Goal: Check status: Check status

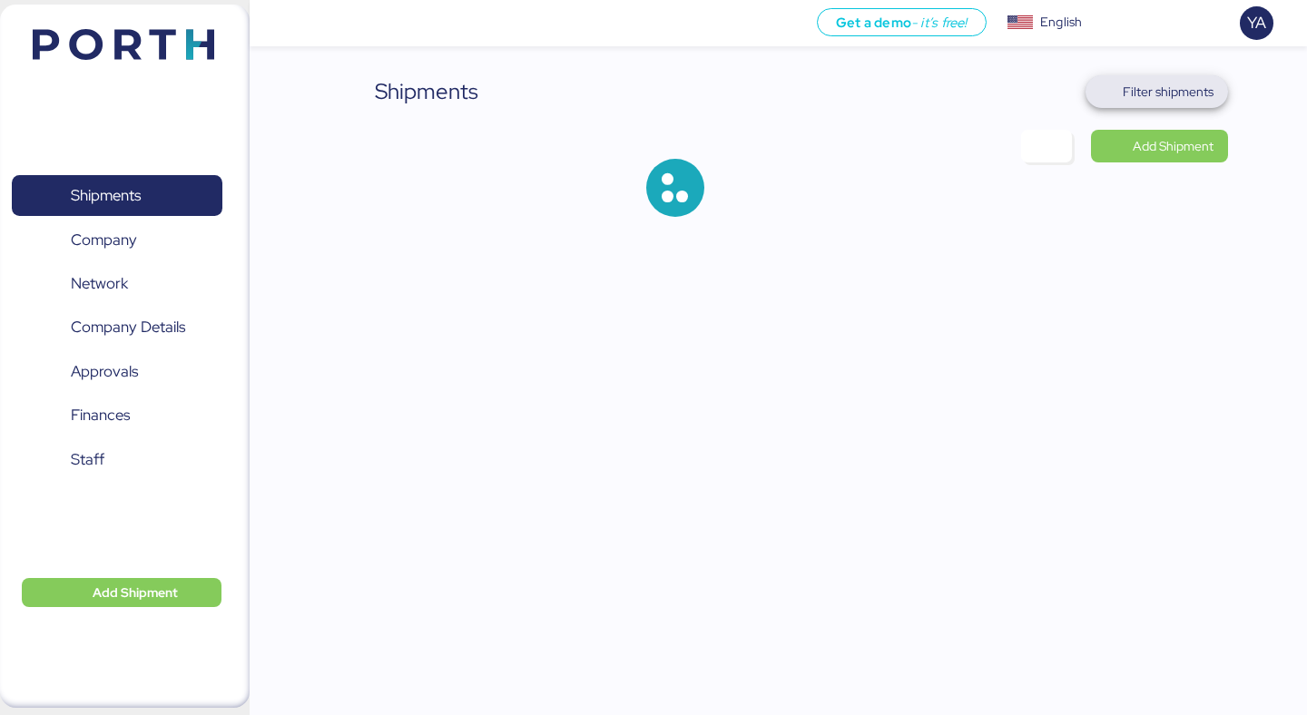
click at [1173, 78] on span "Filter shipments" at bounding box center [1157, 91] width 143 height 33
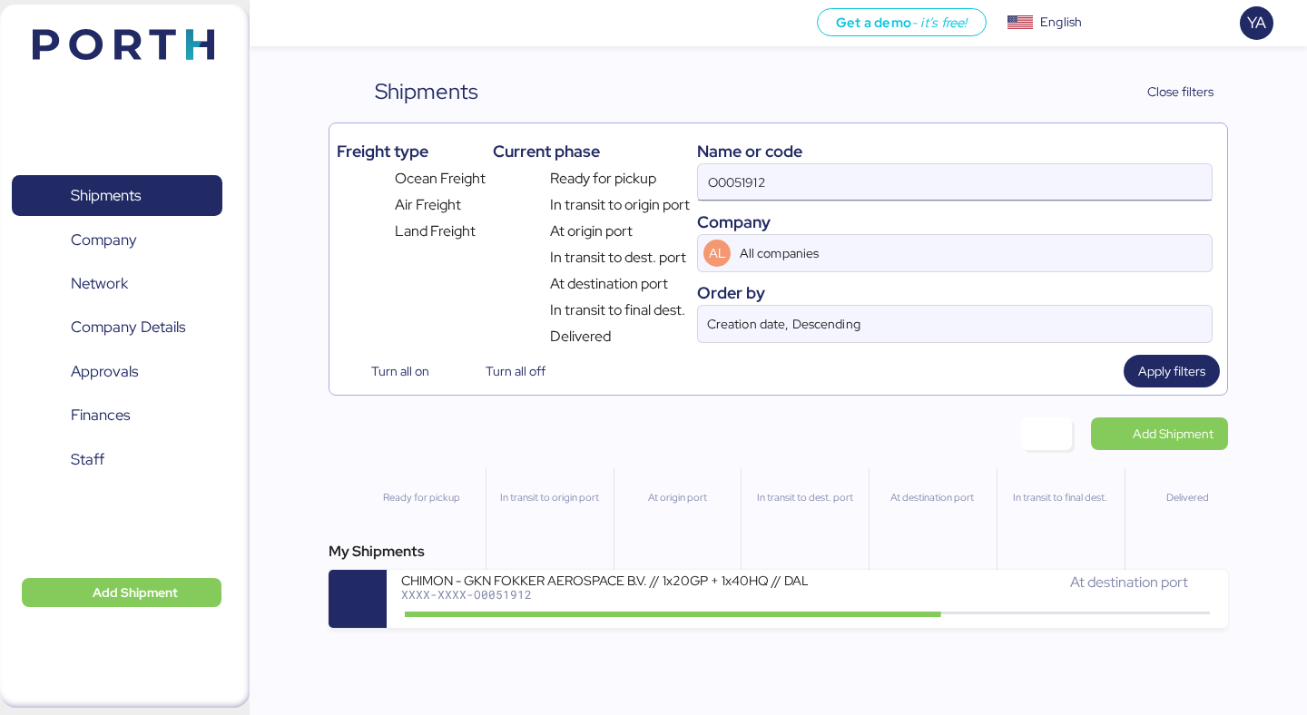
click at [986, 180] on input "O0051912" at bounding box center [955, 182] width 514 height 36
paste input "2011"
type input "O0052011"
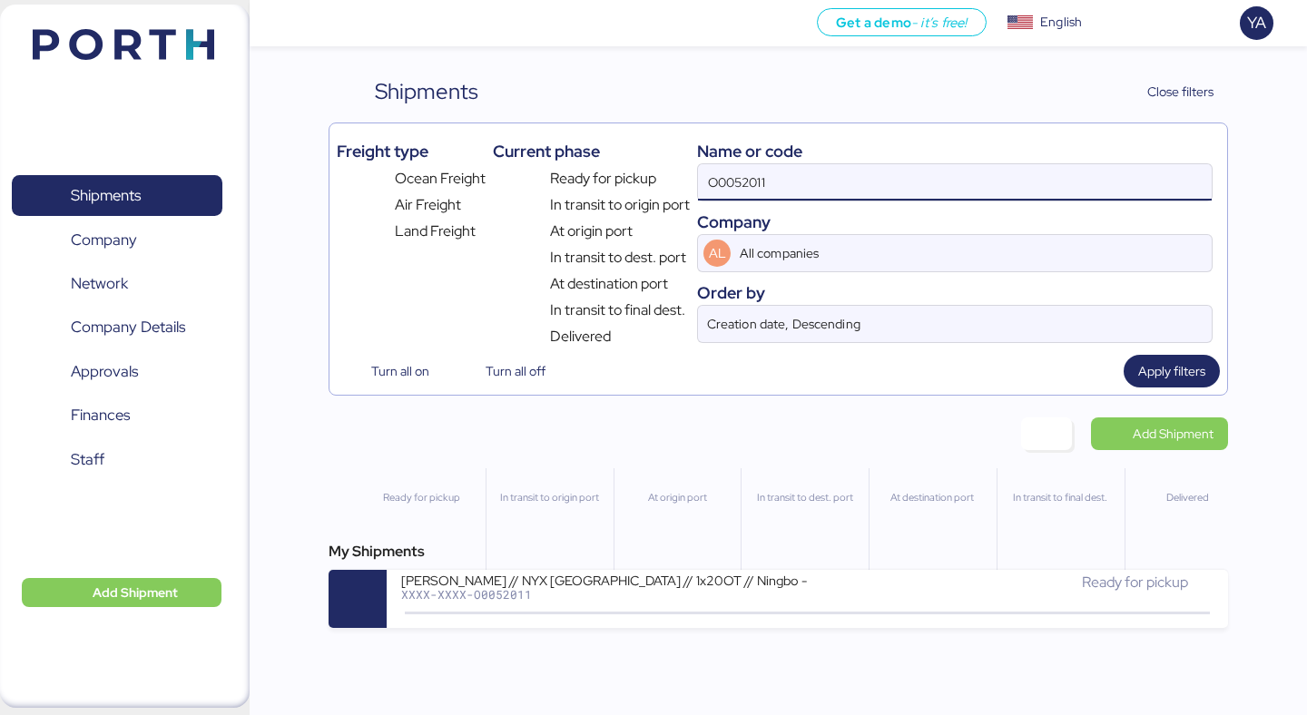
click at [608, 634] on div "Get a demo - it’s free! Get a demo English Inglés English YA Shipments 0 Compan…" at bounding box center [653, 357] width 1307 height 715
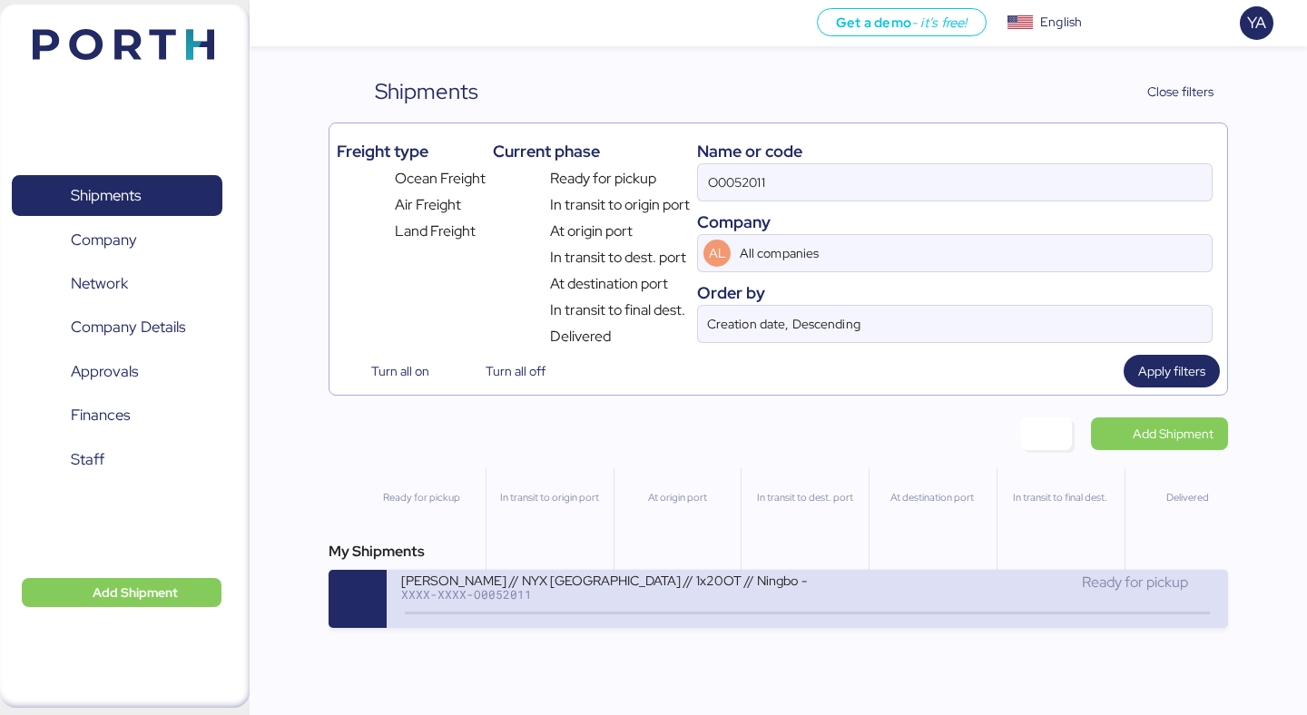
click at [617, 601] on div "XXXX-XXXX-O0052011" at bounding box center [604, 594] width 406 height 13
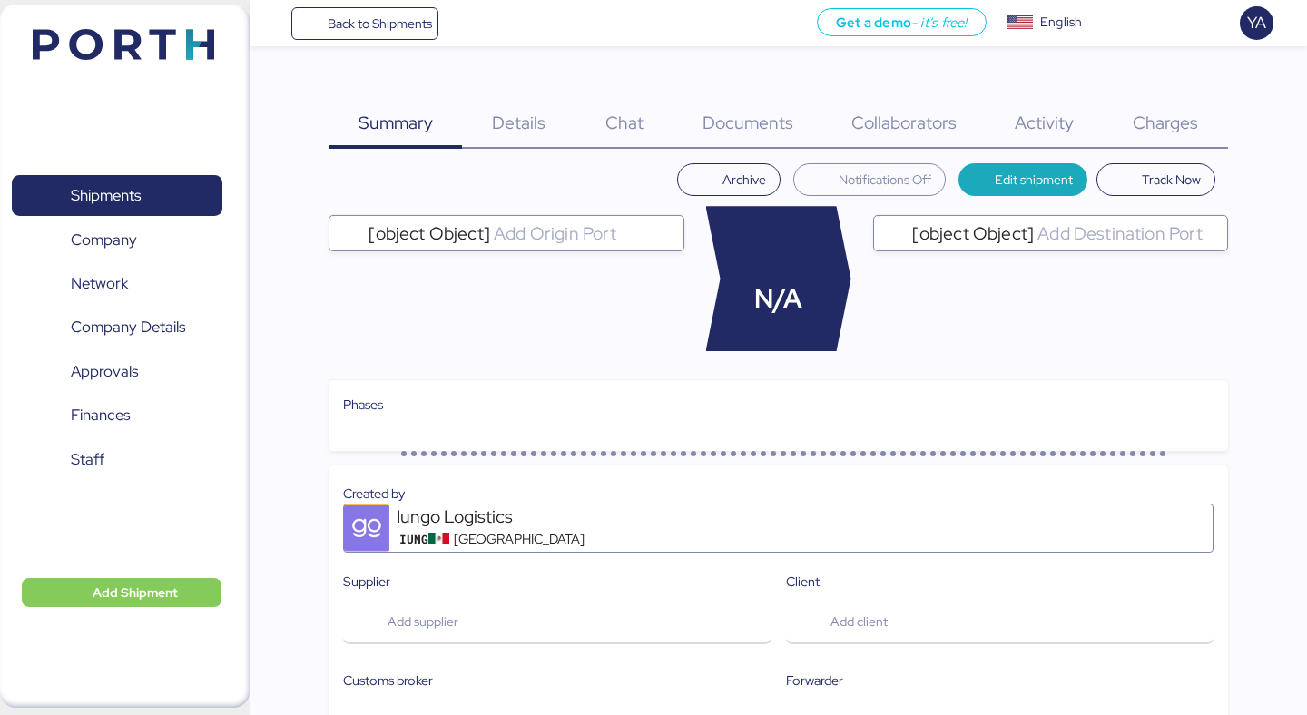
click at [1148, 80] on div "Charges 0" at bounding box center [1166, 112] width 124 height 74
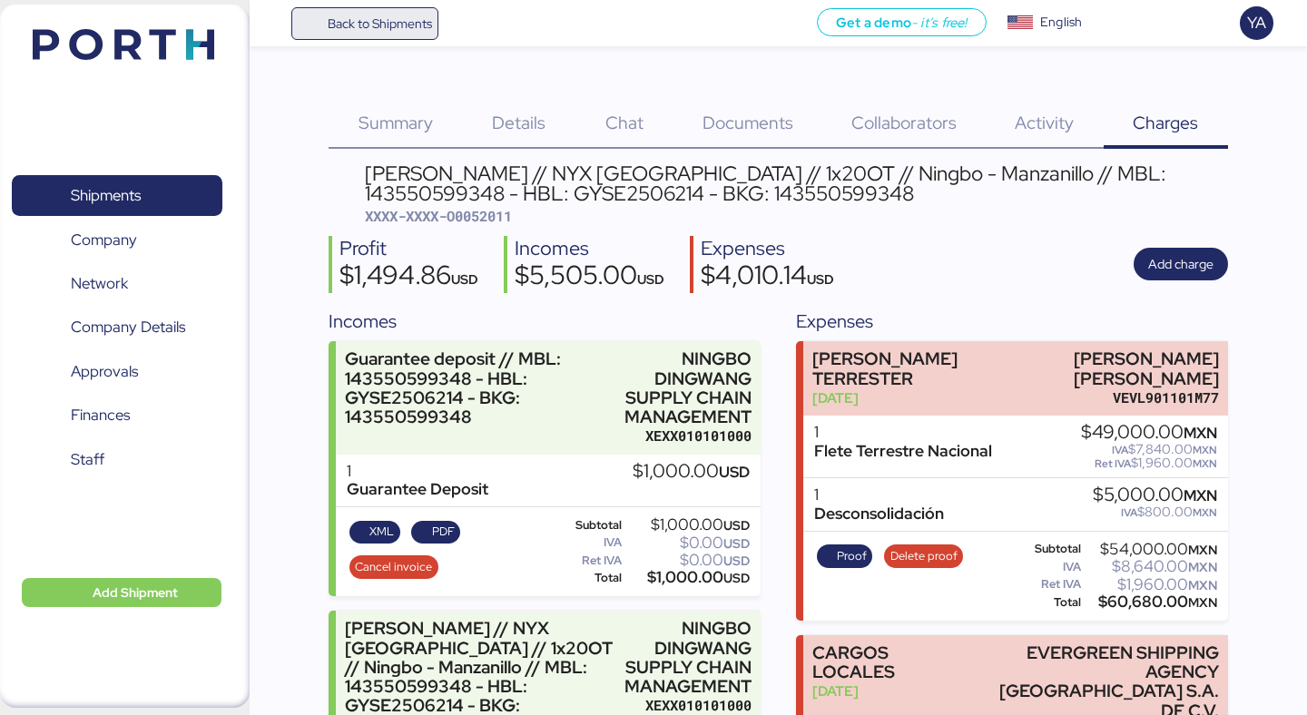
click at [402, 26] on span "Back to Shipments" at bounding box center [380, 24] width 104 height 22
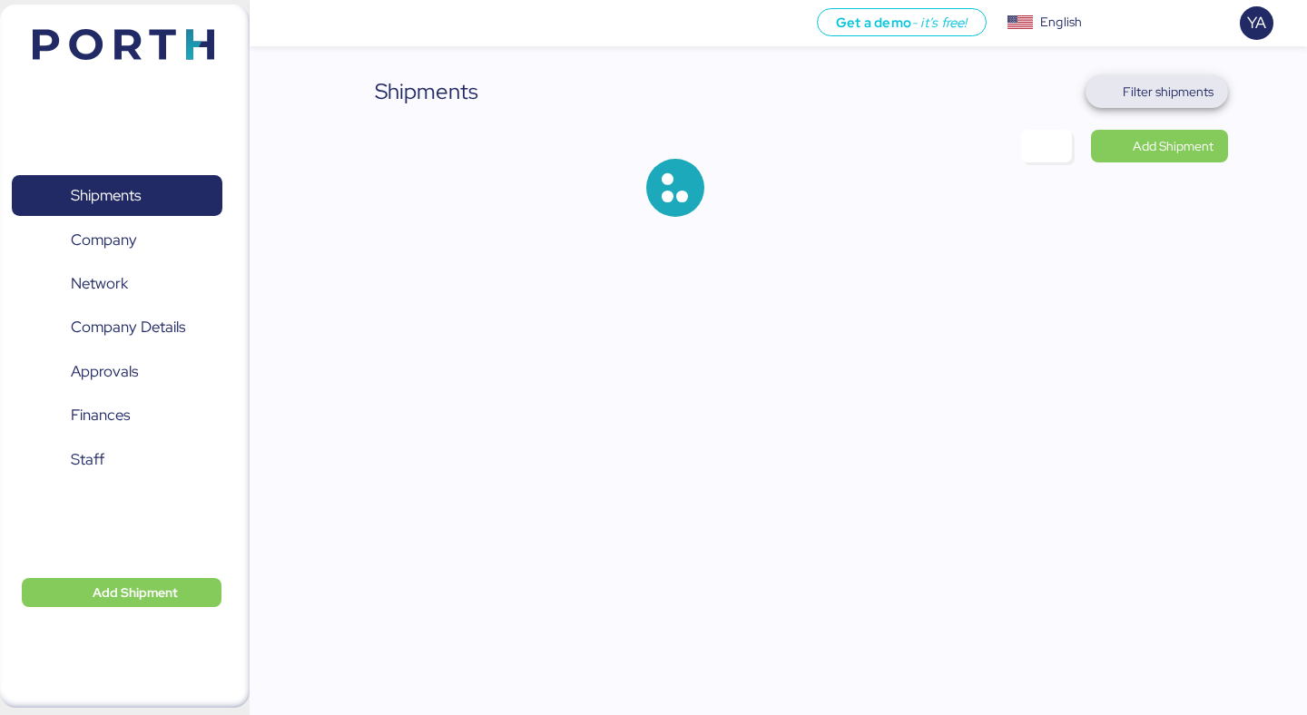
click at [1188, 81] on span "Filter shipments" at bounding box center [1168, 92] width 91 height 22
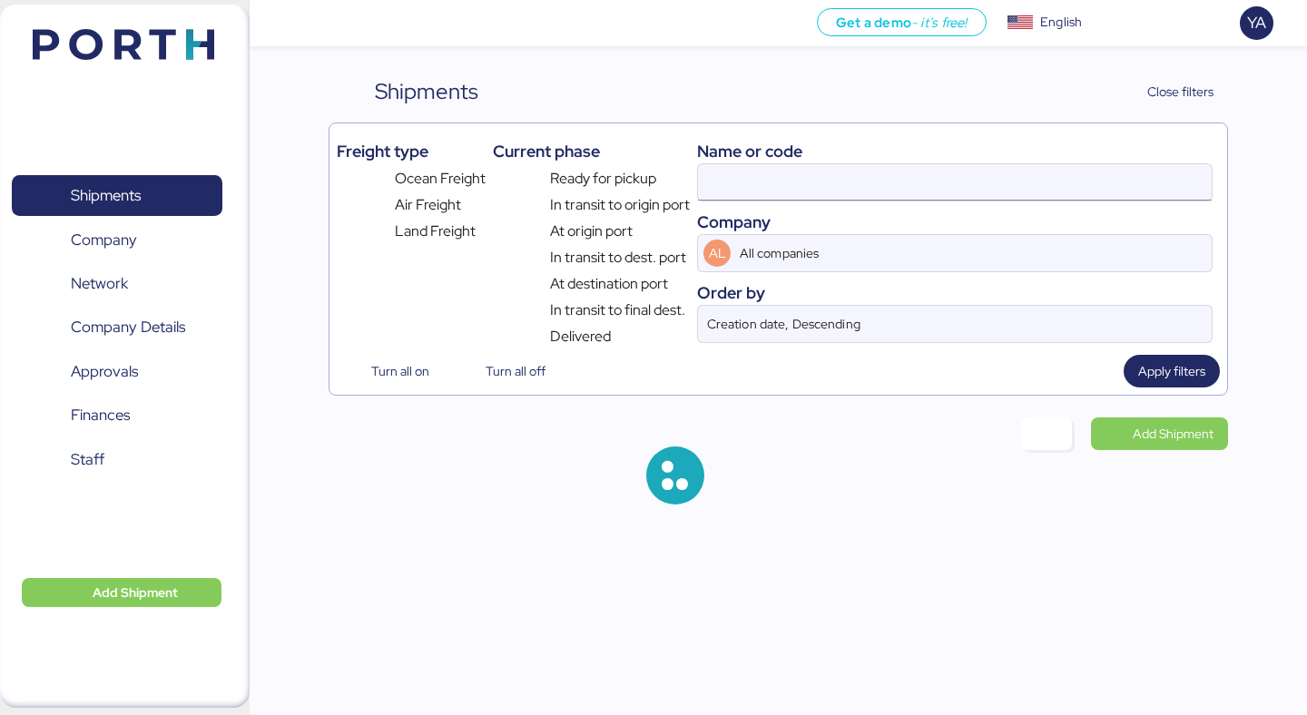
click at [925, 169] on input at bounding box center [955, 182] width 514 height 36
paste input "O0051912"
type input "O0051912"
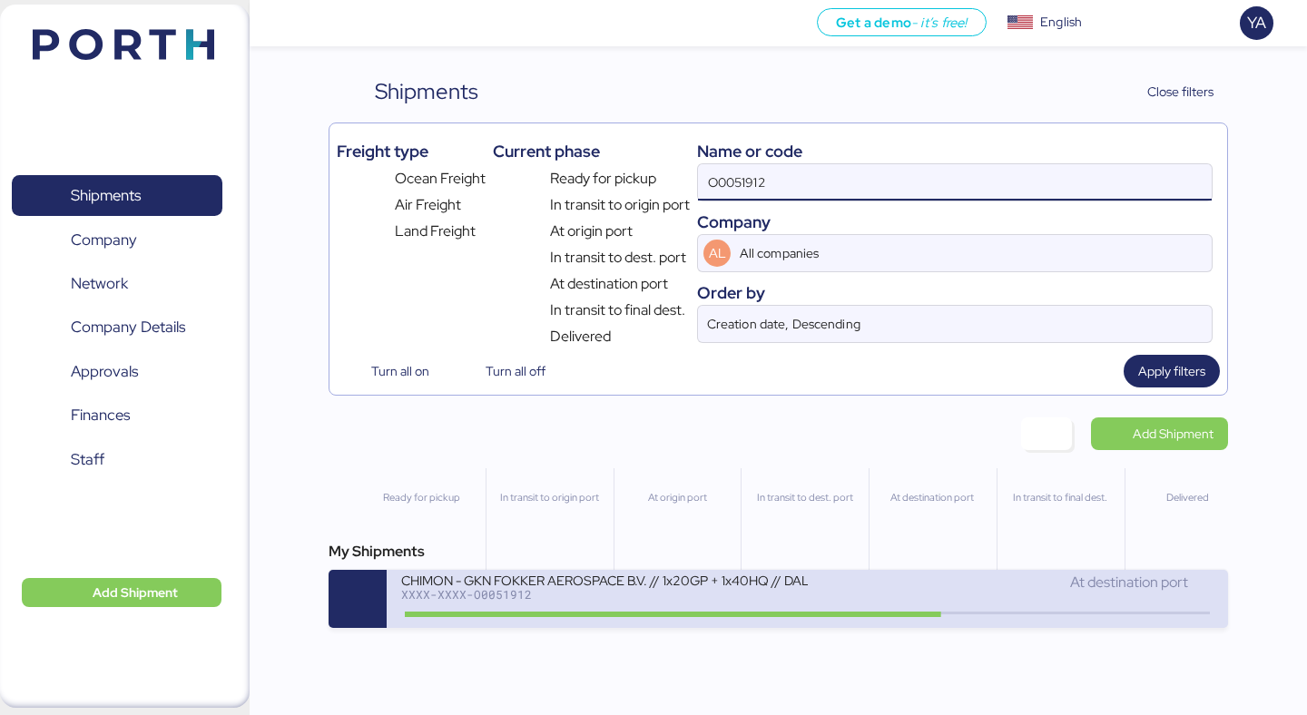
click at [716, 610] on icon at bounding box center [674, 614] width 87 height 20
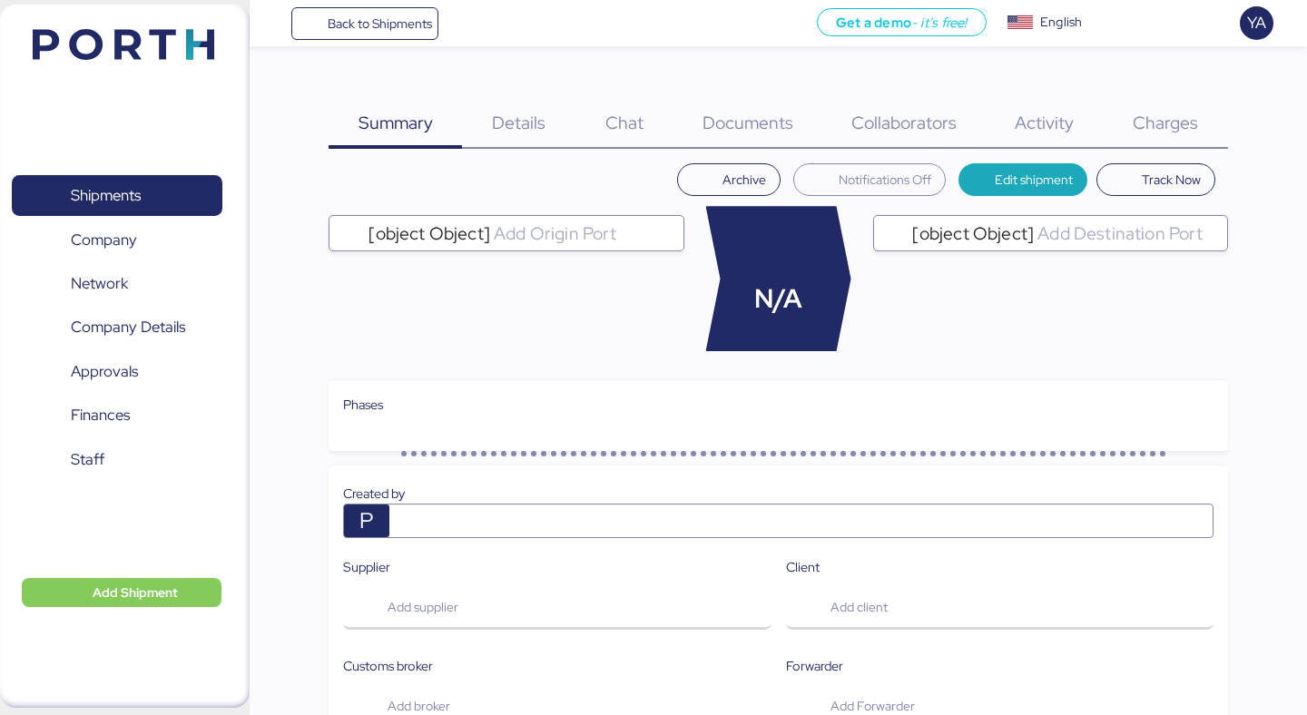
click at [1146, 98] on div "Charges 0" at bounding box center [1166, 112] width 124 height 74
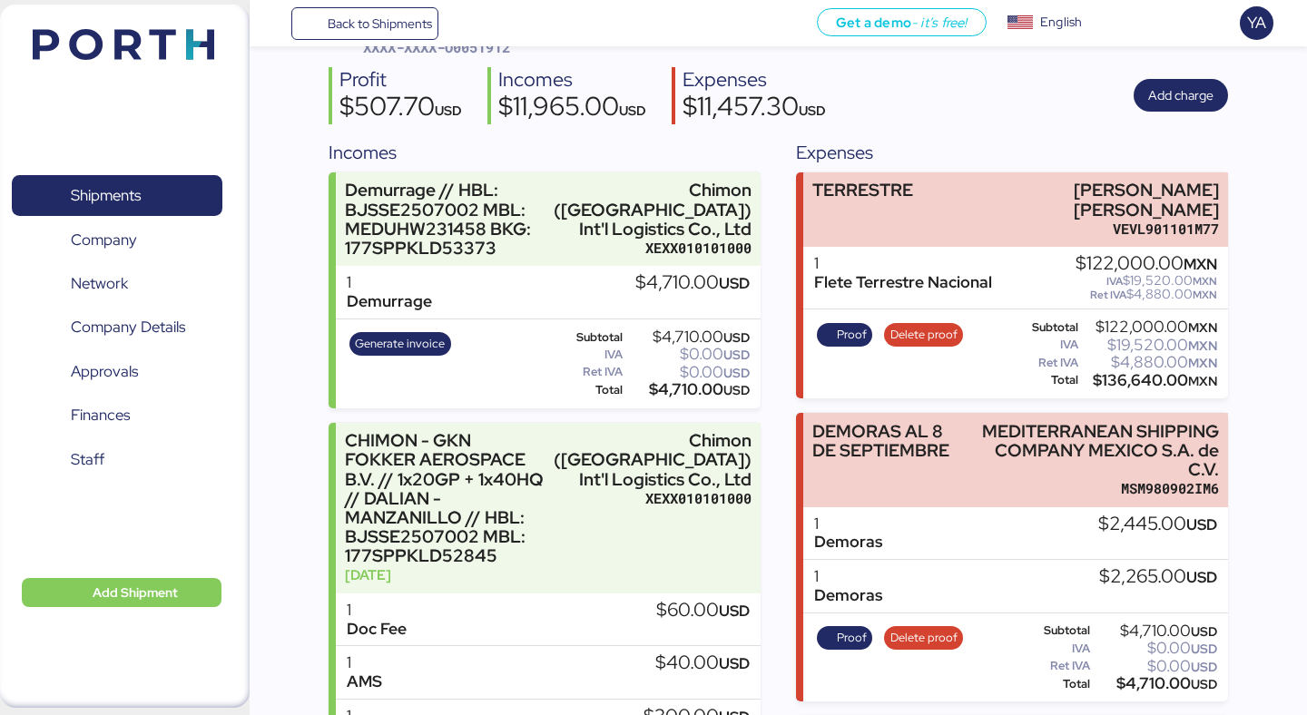
scroll to position [239, 0]
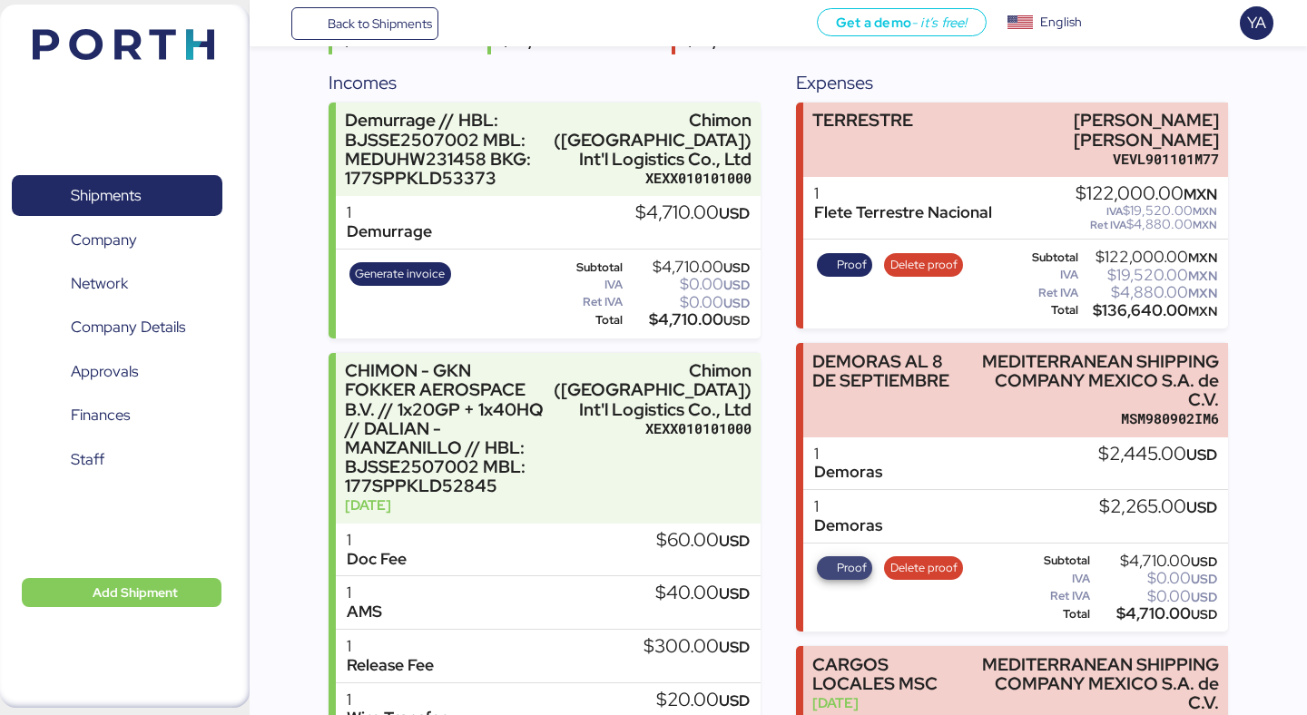
click at [838, 566] on span "Proof" at bounding box center [852, 568] width 30 height 20
